Goal: Information Seeking & Learning: Learn about a topic

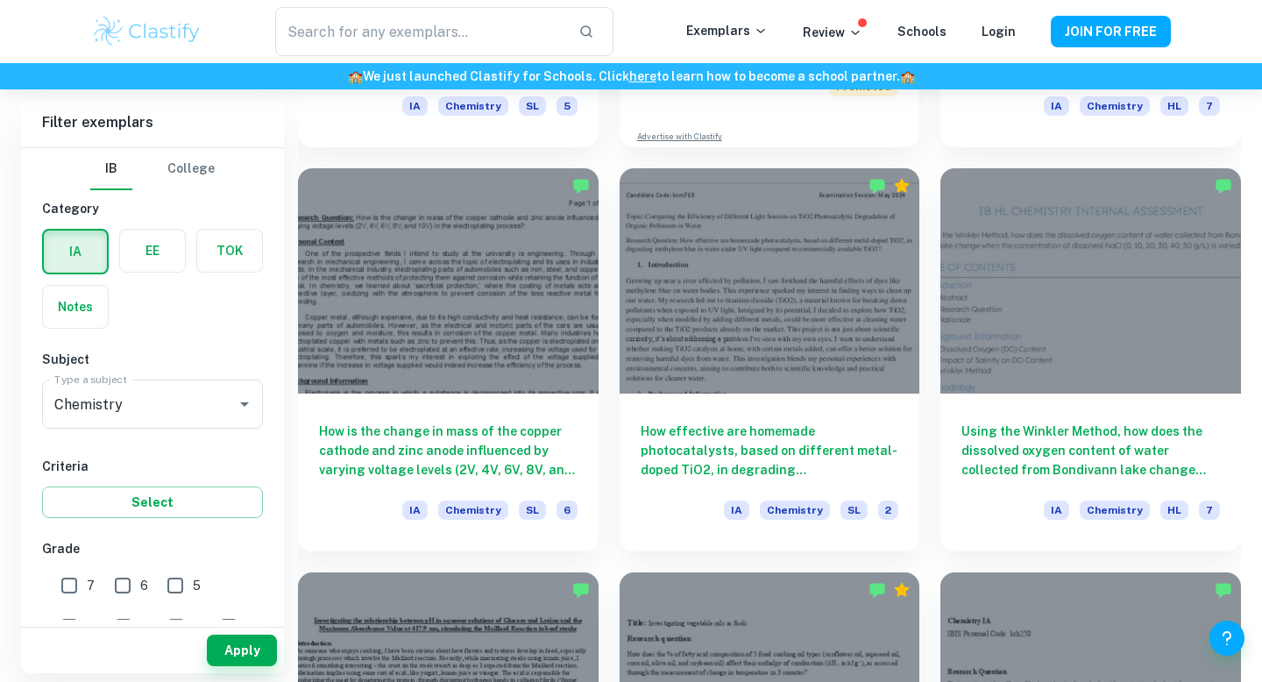
scroll to position [3729, 0]
